Goal: Information Seeking & Learning: Learn about a topic

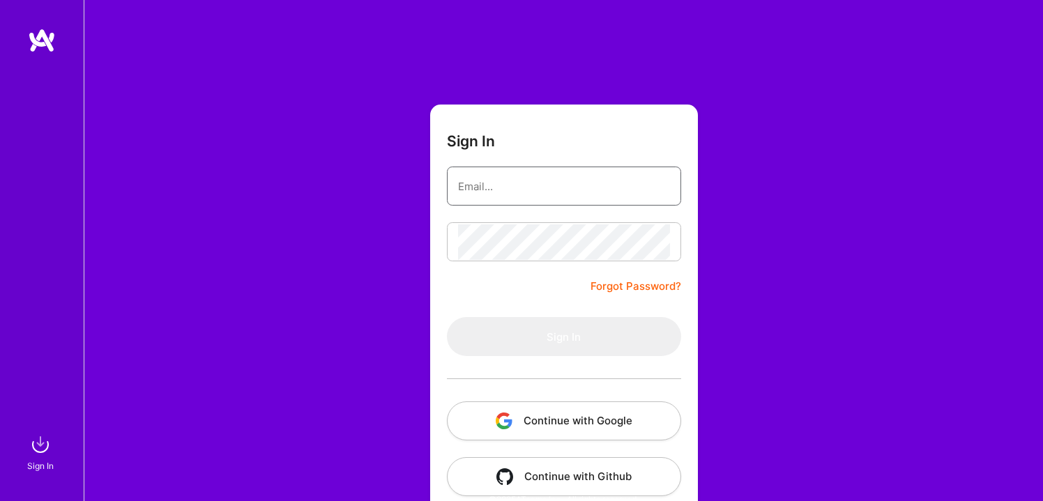
type input "[EMAIL_ADDRESS][DOMAIN_NAME]"
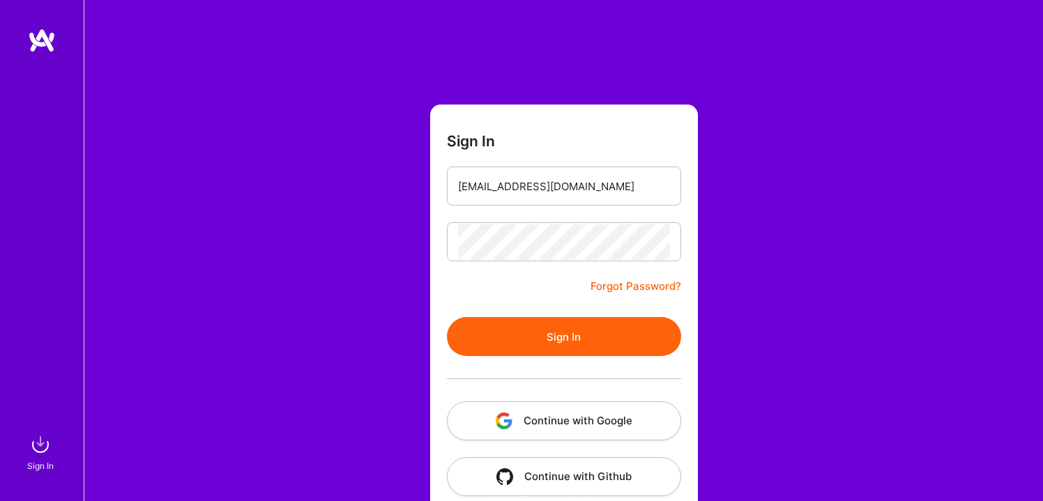
click at [531, 321] on button "Sign In" at bounding box center [564, 336] width 234 height 39
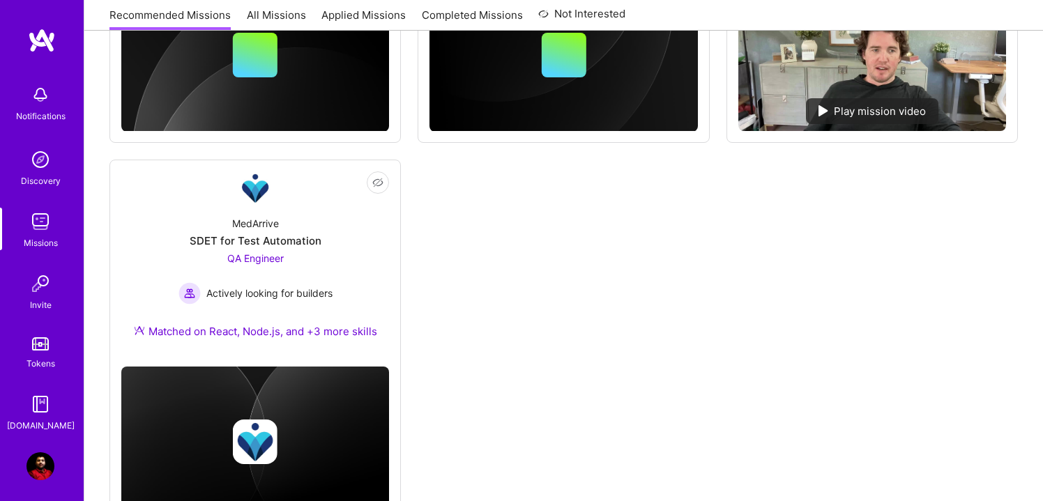
scroll to position [818, 0]
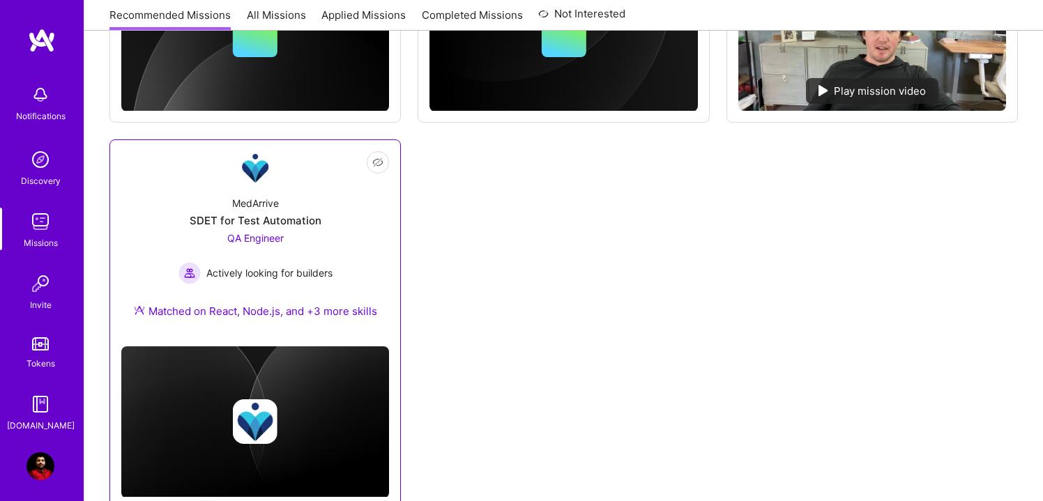
click at [257, 233] on span "QA Engineer" at bounding box center [255, 238] width 56 height 12
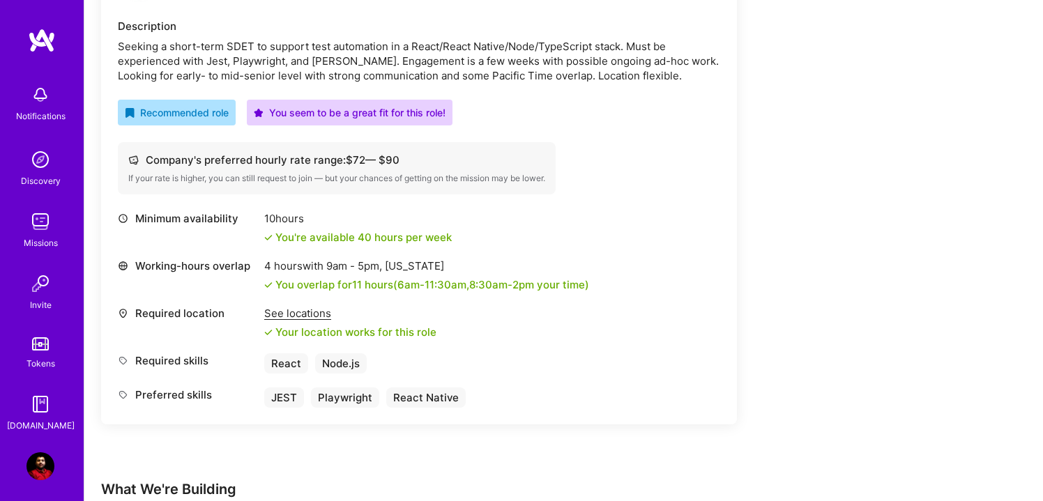
scroll to position [638, 0]
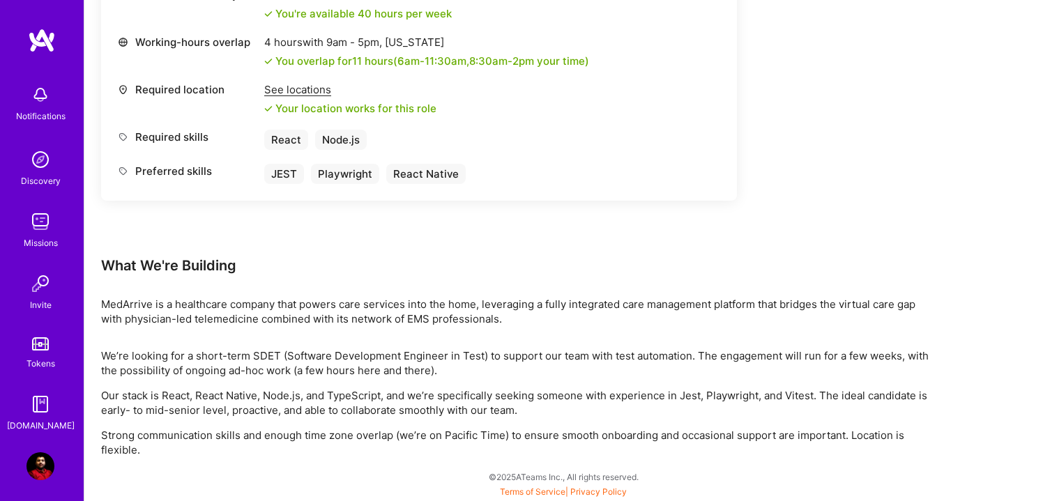
click at [433, 307] on div "MedArrive is a healthcare company that powers care services into the home, leve…" at bounding box center [519, 311] width 836 height 29
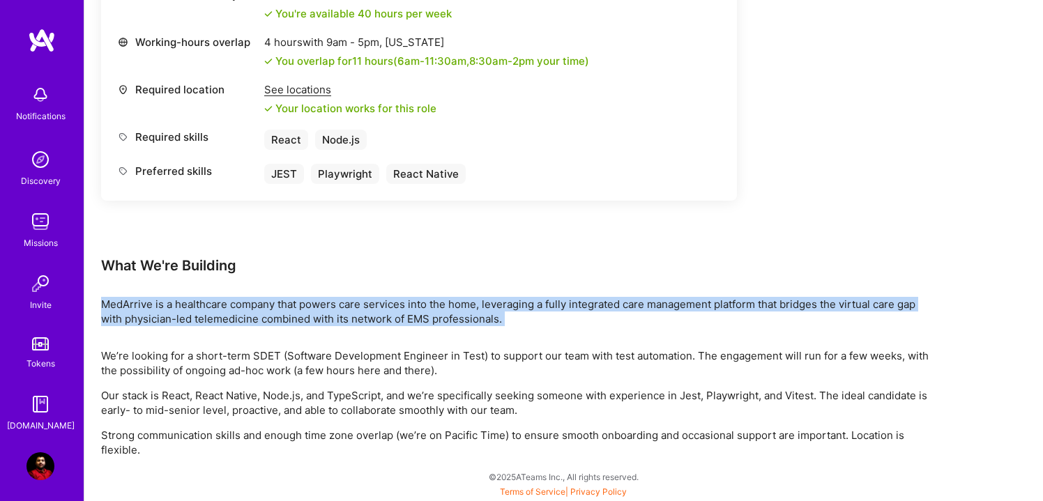
click at [433, 307] on div "MedArrive is a healthcare company that powers care services into the home, leve…" at bounding box center [519, 311] width 836 height 29
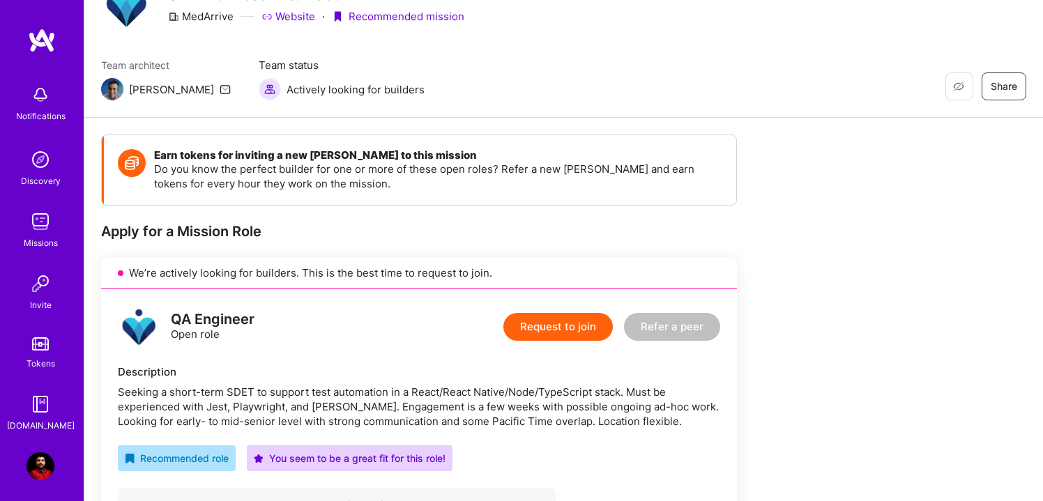
scroll to position [70, 0]
